Goal: Information Seeking & Learning: Understand process/instructions

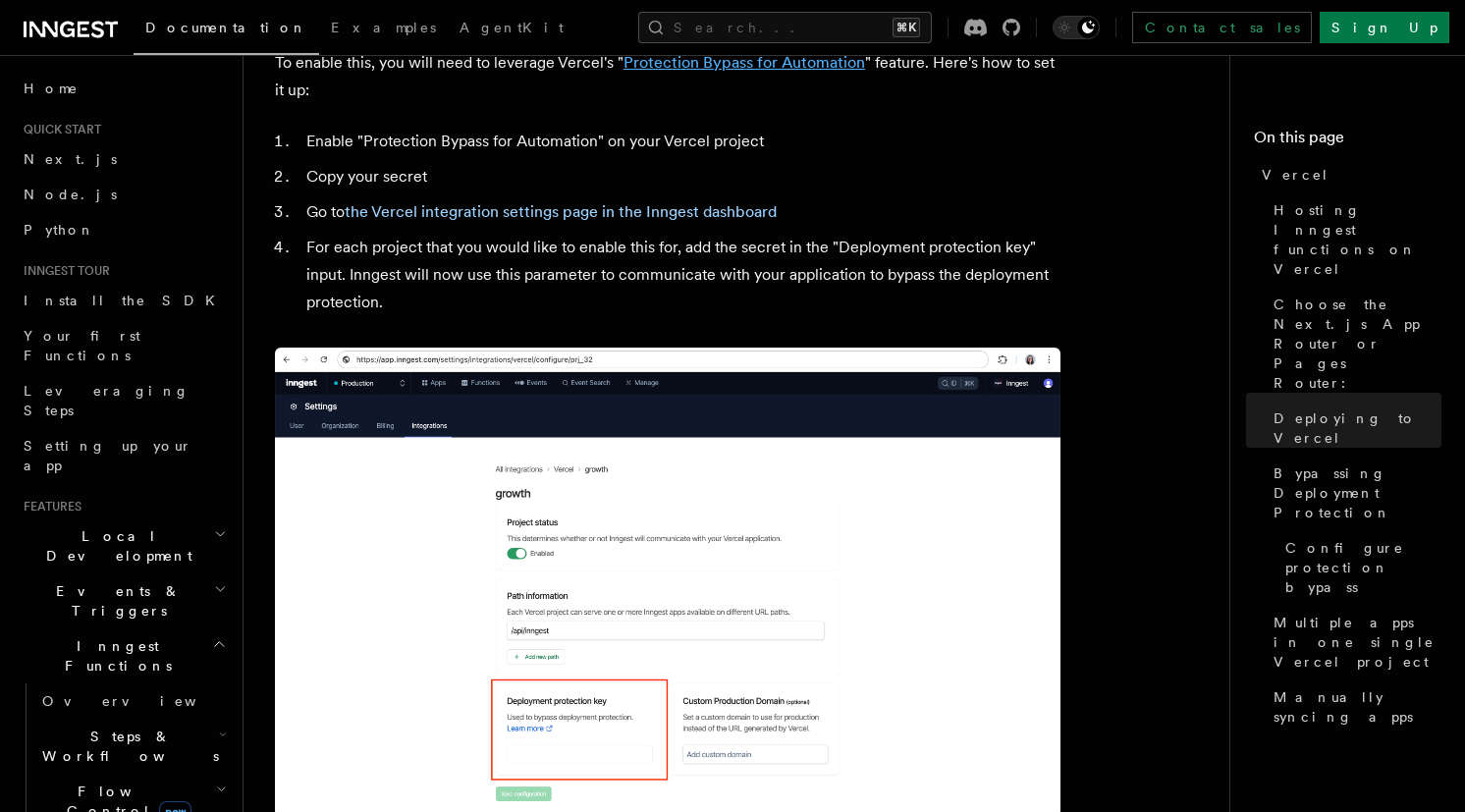
scroll to position [1948, 0]
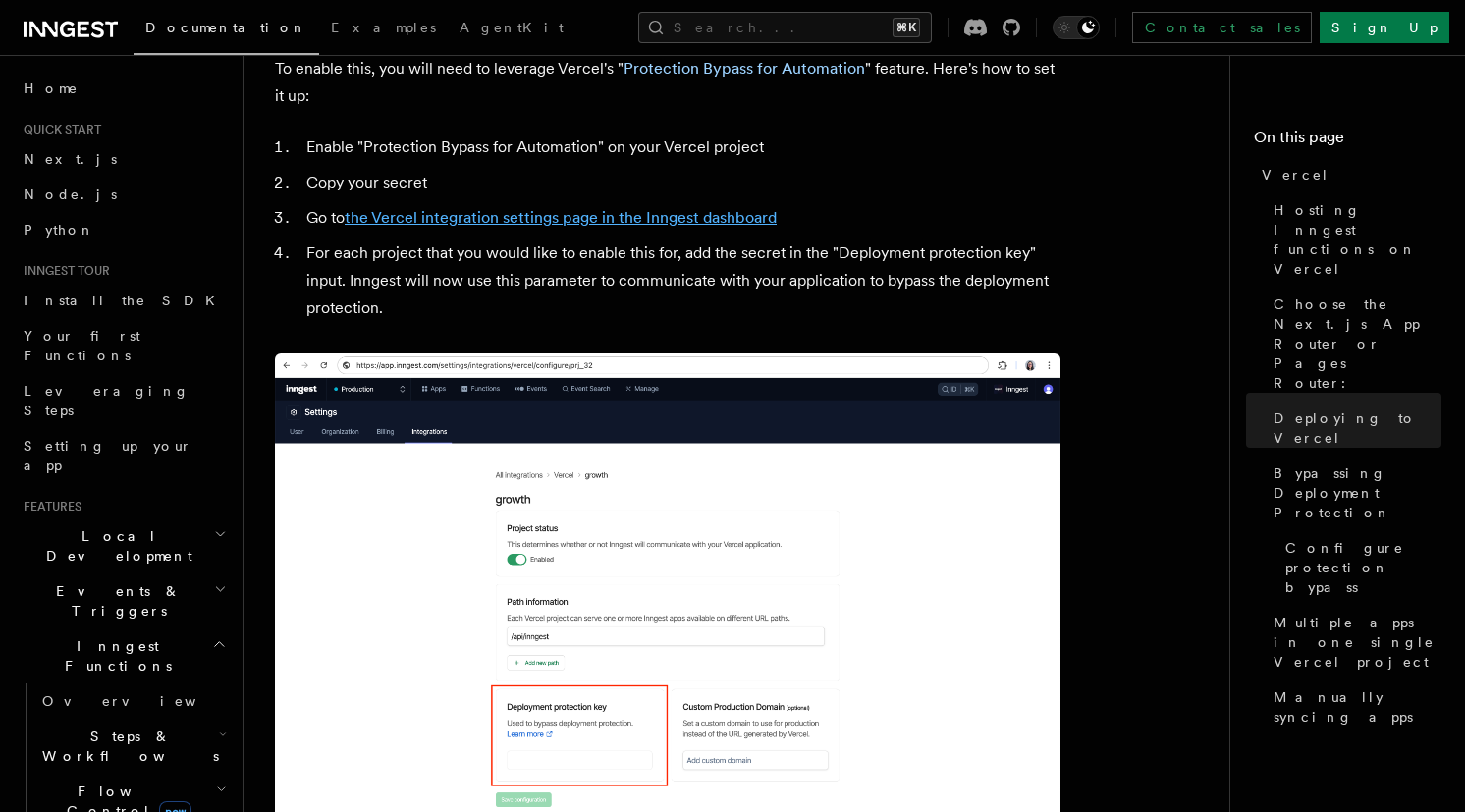
click at [700, 208] on link "the Vercel integration settings page in the Inngest dashboard" at bounding box center [560, 217] width 432 height 19
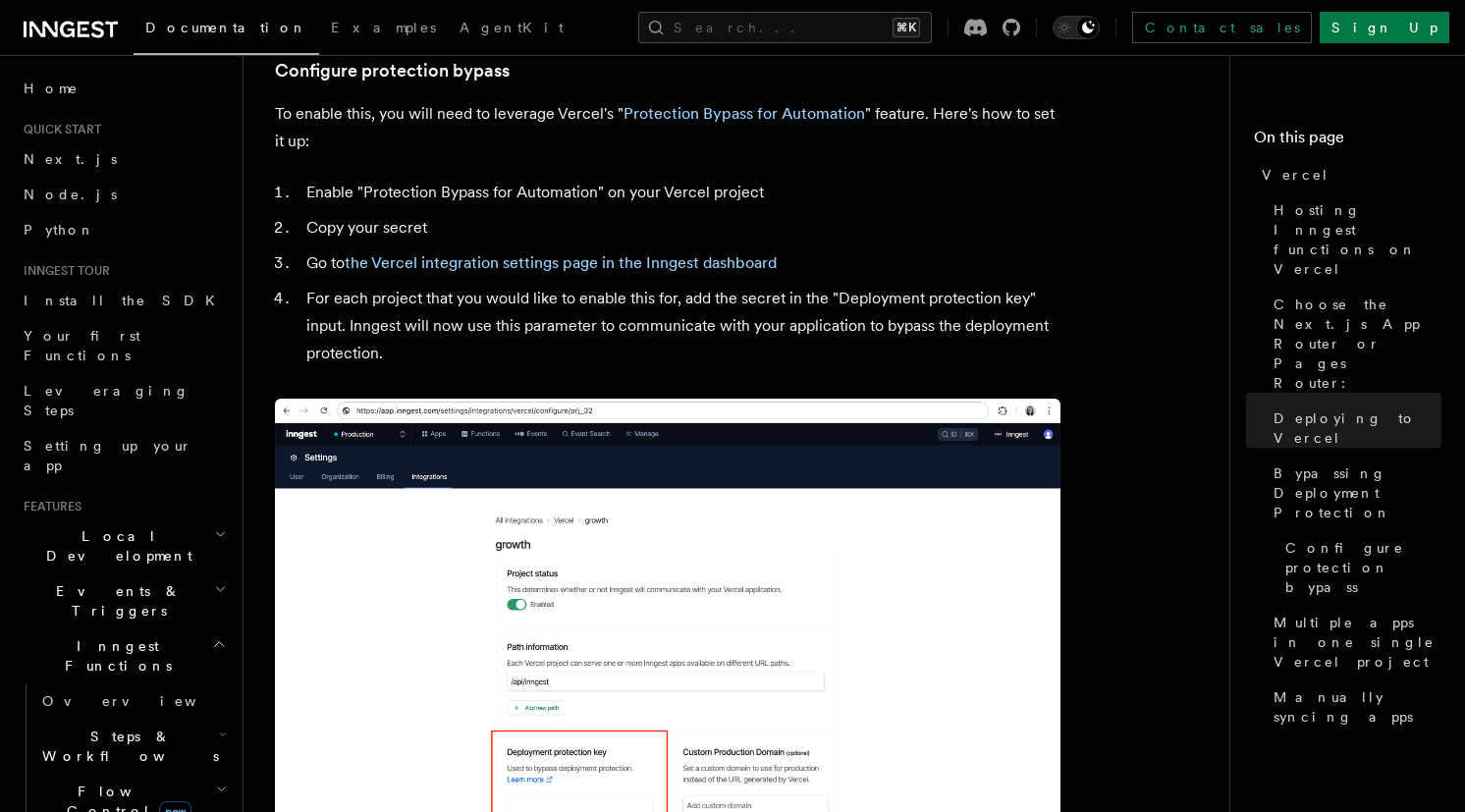
scroll to position [1898, 0]
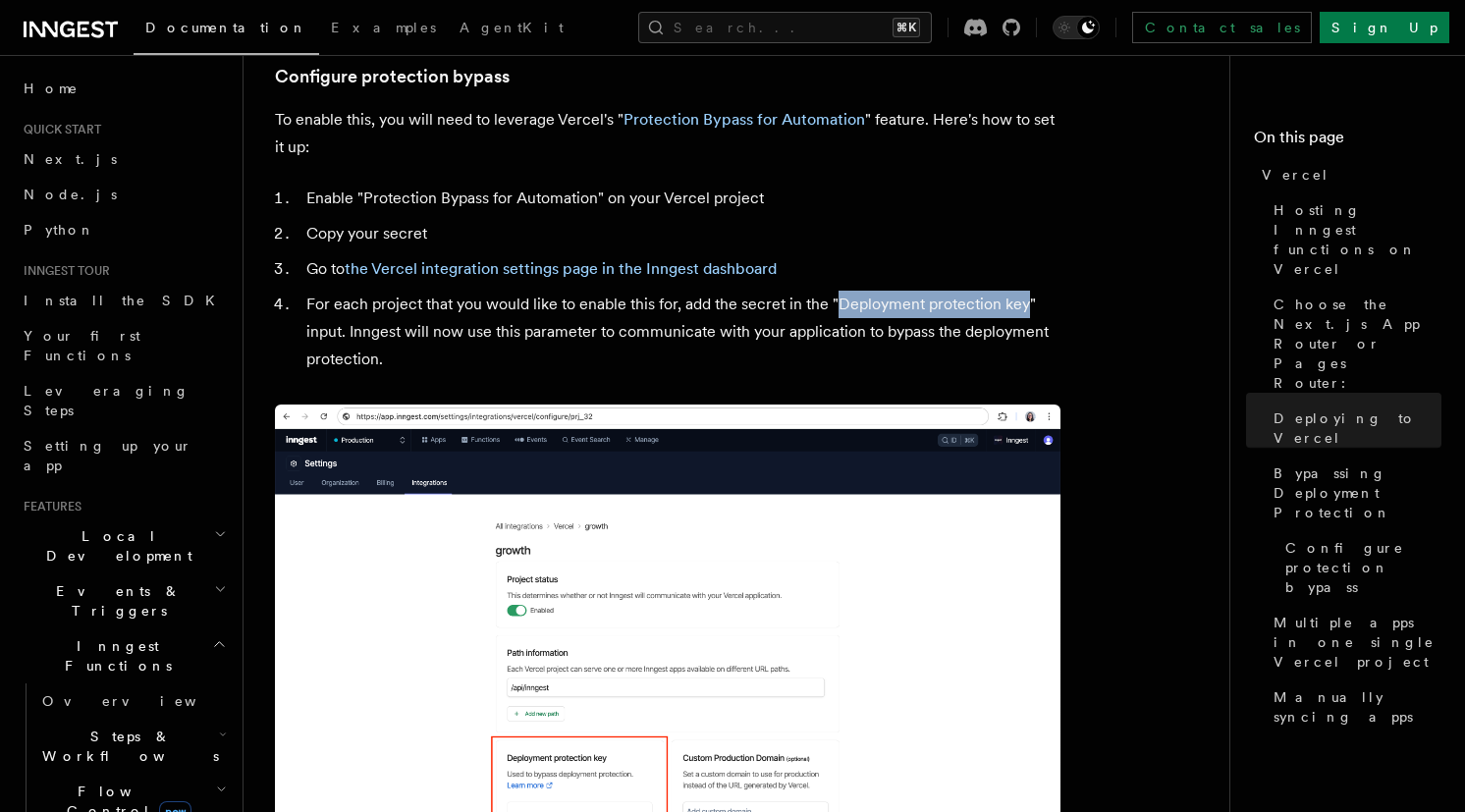
drag, startPoint x: 1021, startPoint y: 252, endPoint x: 836, endPoint y: 246, distance: 185.1
click at [836, 290] on li "For each project that you would like to enable this for, add the secret in the …" at bounding box center [680, 331] width 760 height 82
copy li "Deployment protection key"
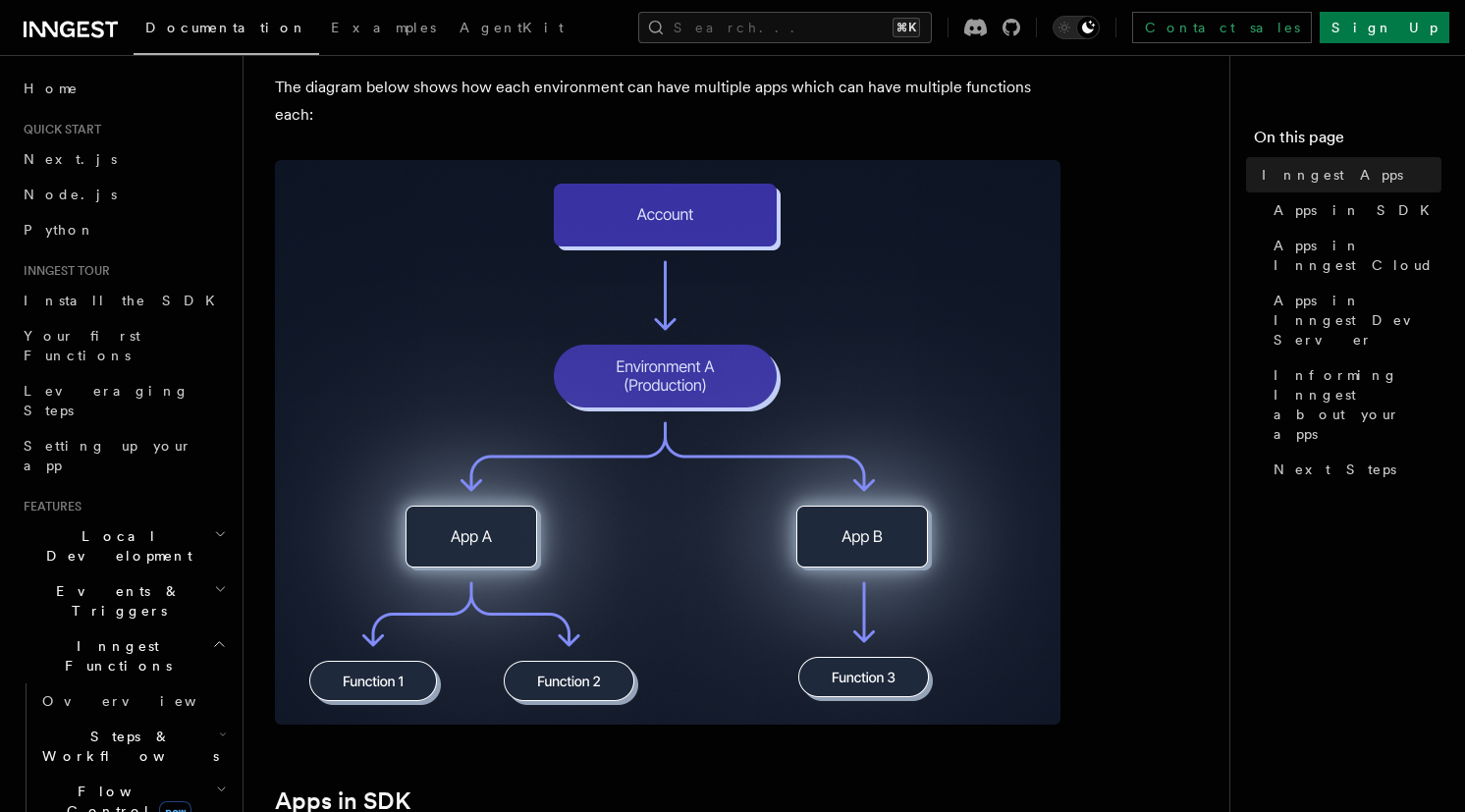
scroll to position [304, 0]
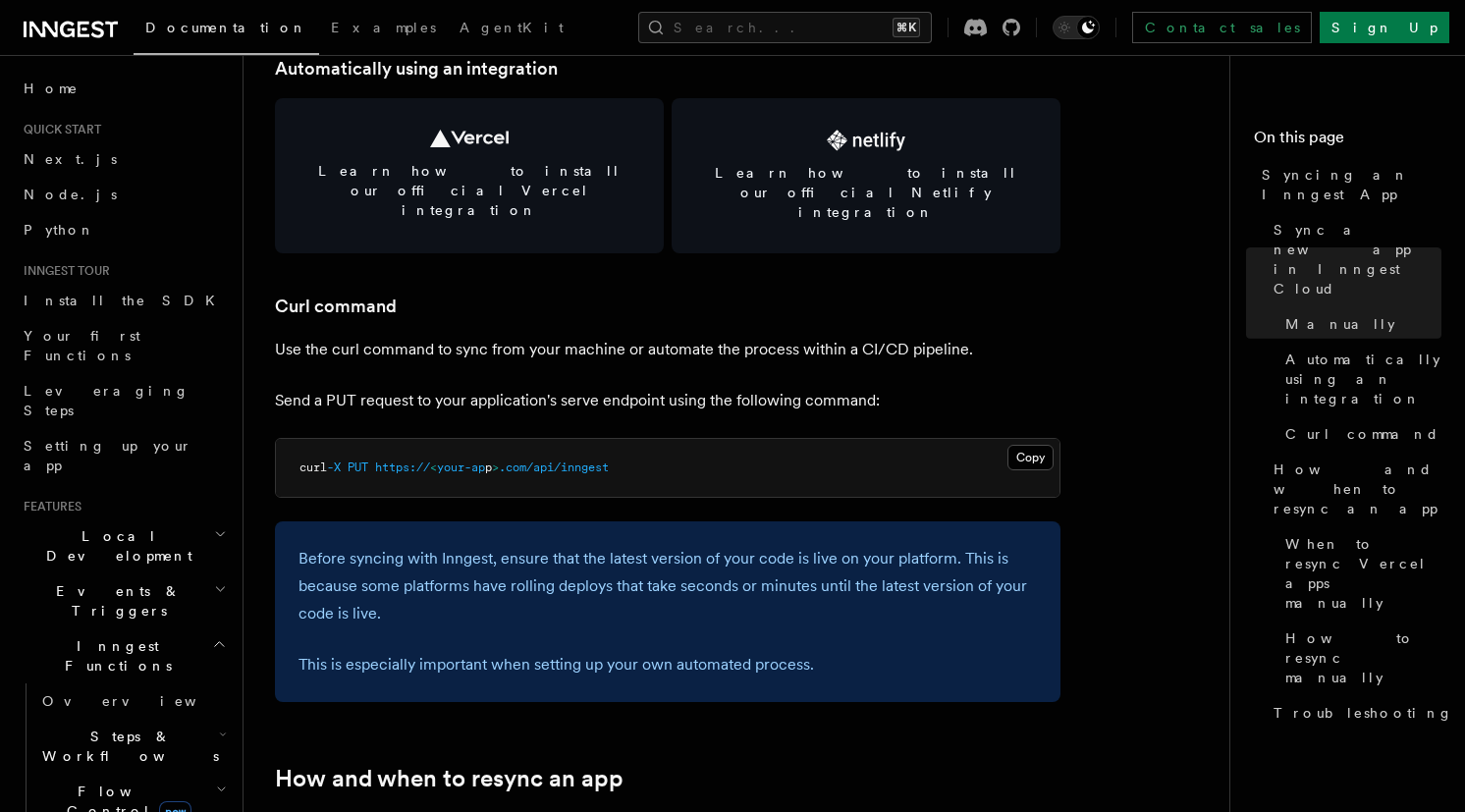
scroll to position [2902, 0]
